Goal: Task Accomplishment & Management: Use online tool/utility

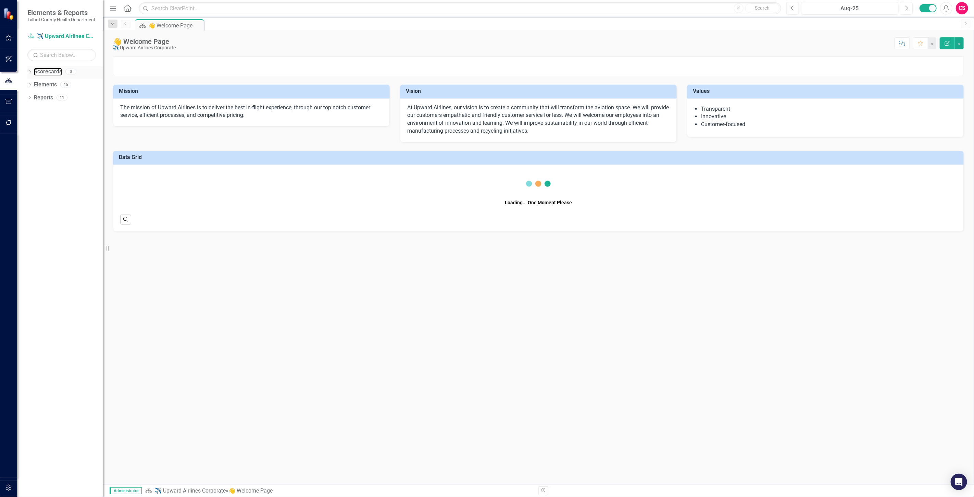
click at [47, 76] on link "Scorecards" at bounding box center [48, 72] width 28 height 8
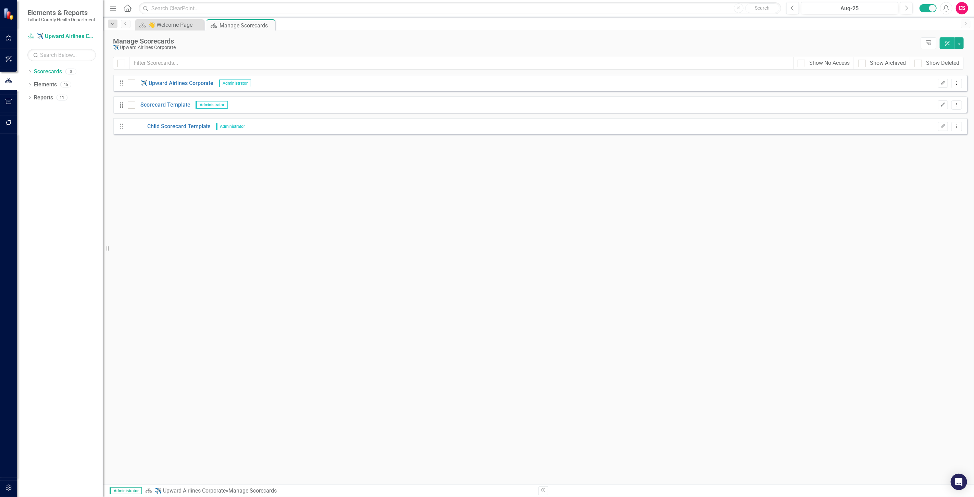
drag, startPoint x: 954, startPoint y: 105, endPoint x: 786, endPoint y: 142, distance: 171.8
click at [786, 142] on div "Looks like you don't have any Scorecards set up yet. Why don't you add a Scorec…" at bounding box center [540, 279] width 854 height 409
click at [955, 105] on icon "Dropdown Menu" at bounding box center [957, 104] width 6 height 4
click at [930, 129] on link "Copy Duplicate Scorecard" at bounding box center [924, 128] width 76 height 13
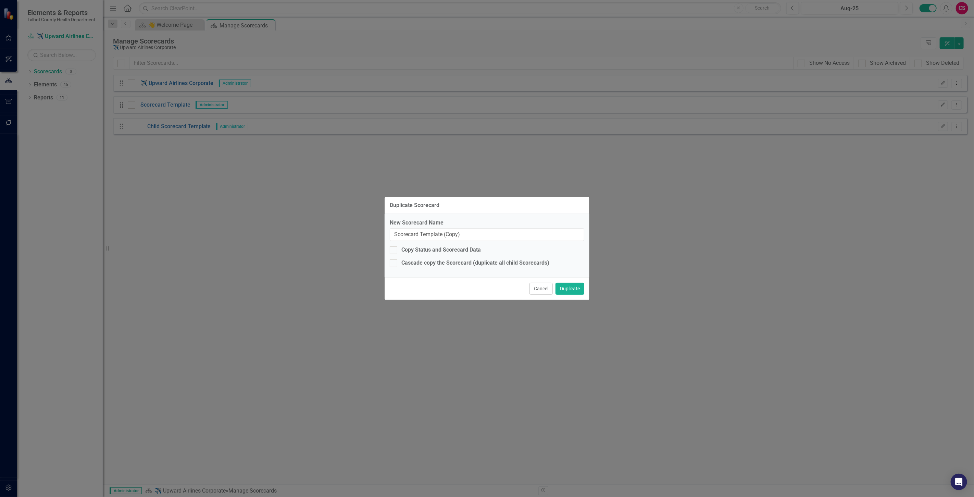
click at [535, 227] on div "New Scorecard Name Scorecard Template (Copy)" at bounding box center [487, 230] width 195 height 22
drag, startPoint x: 518, startPoint y: 234, endPoint x: 341, endPoint y: 240, distance: 177.2
click at [341, 240] on div "Duplicate Scorecard New Scorecard Name Scorecard Template (Copy) Copy Status an…" at bounding box center [487, 248] width 974 height 497
type input "Grant F524N"
click at [580, 290] on button "Duplicate" at bounding box center [570, 289] width 29 height 12
